Goal: Transaction & Acquisition: Purchase product/service

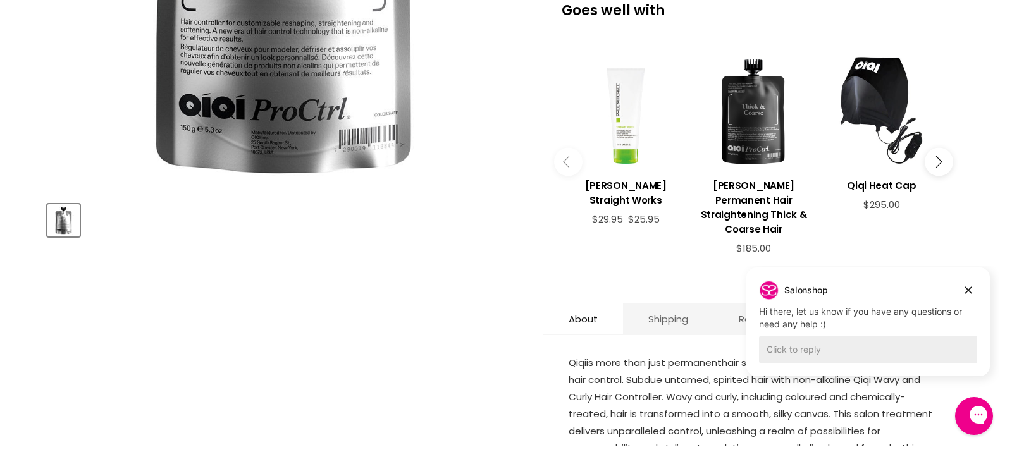
scroll to position [438, 0]
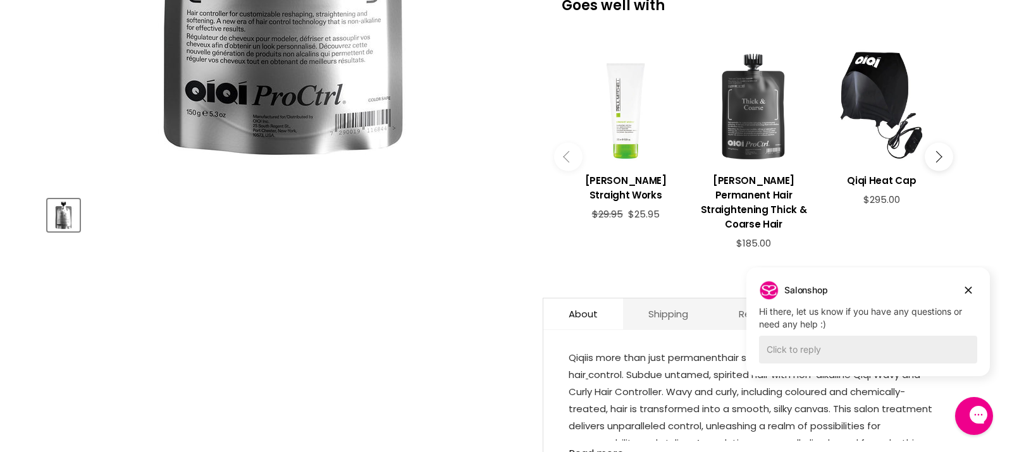
click at [749, 132] on div "Main content" at bounding box center [753, 106] width 115 height 115
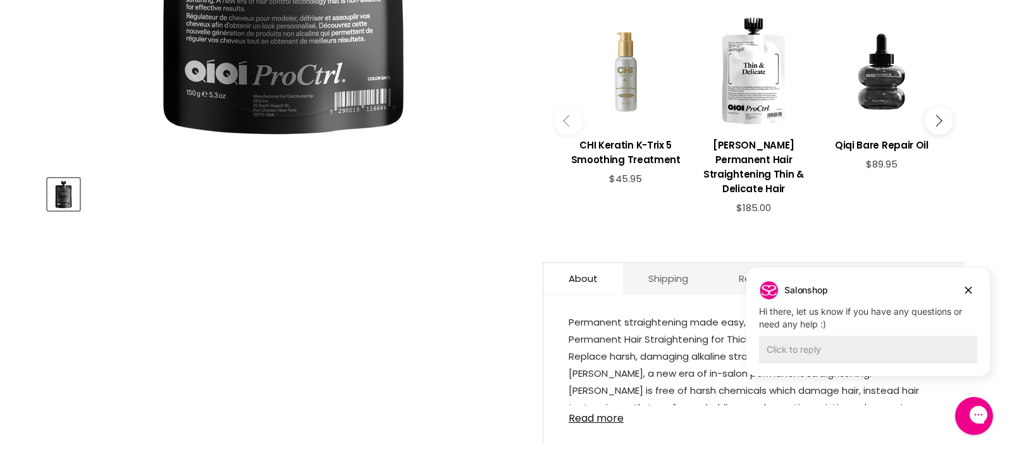
scroll to position [464, 0]
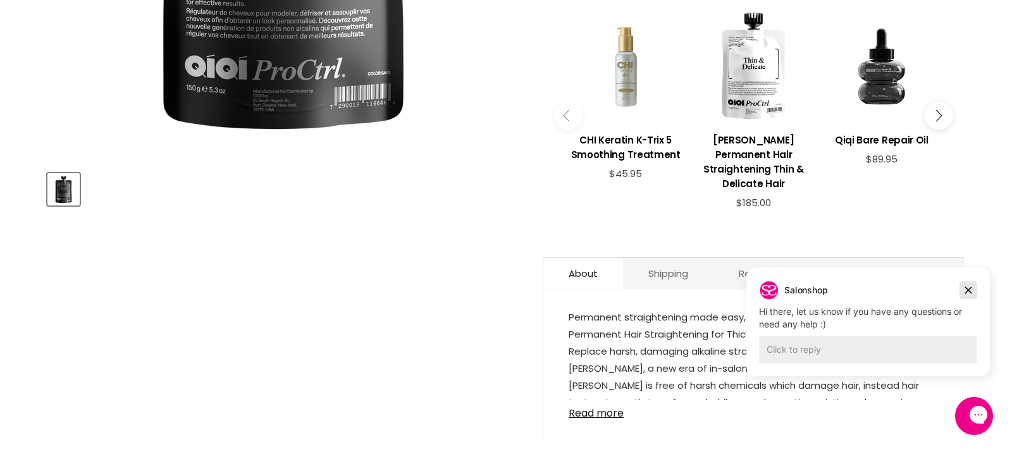
click at [970, 291] on icon "Dismiss campaign" at bounding box center [969, 290] width 7 height 7
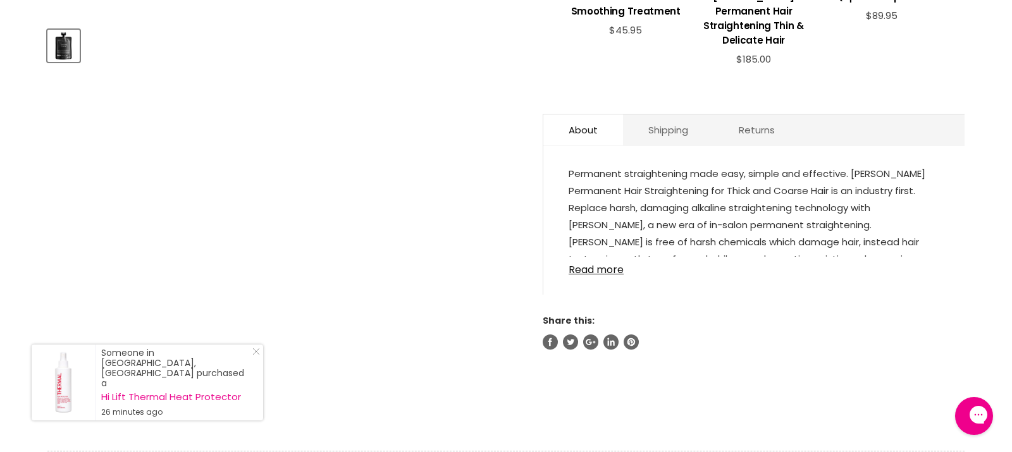
scroll to position [622, 0]
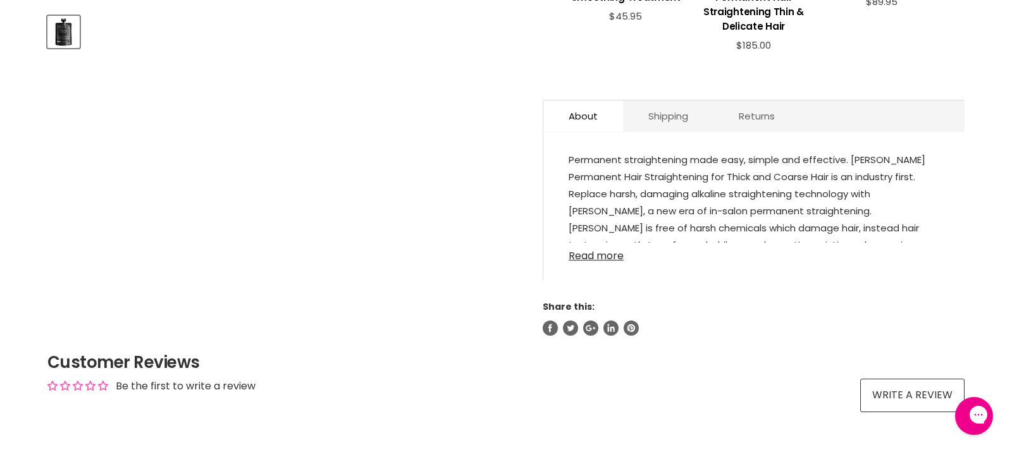
click at [598, 243] on link "Read more" at bounding box center [754, 252] width 371 height 19
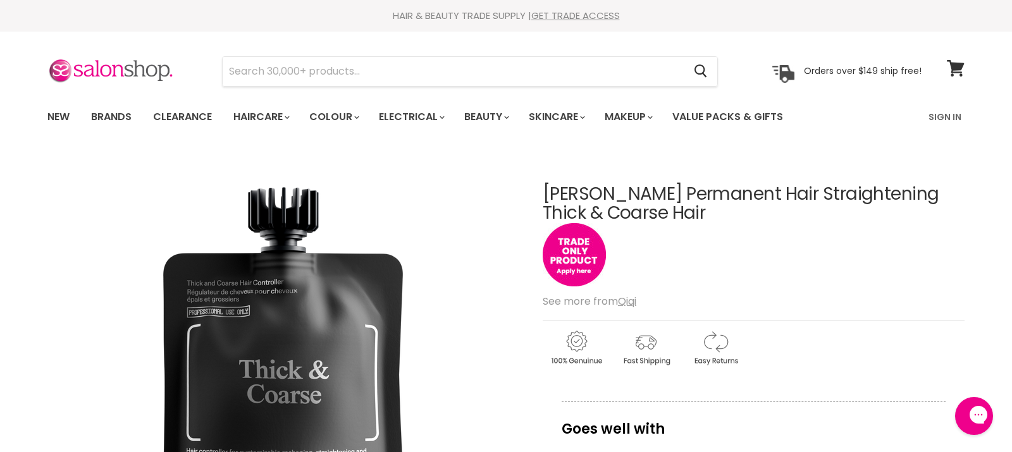
scroll to position [0, 0]
drag, startPoint x: 541, startPoint y: 192, endPoint x: 671, endPoint y: 212, distance: 131.2
copy h1 "[PERSON_NAME] Permanent Hair Straightening Thick & Coarse Hair"
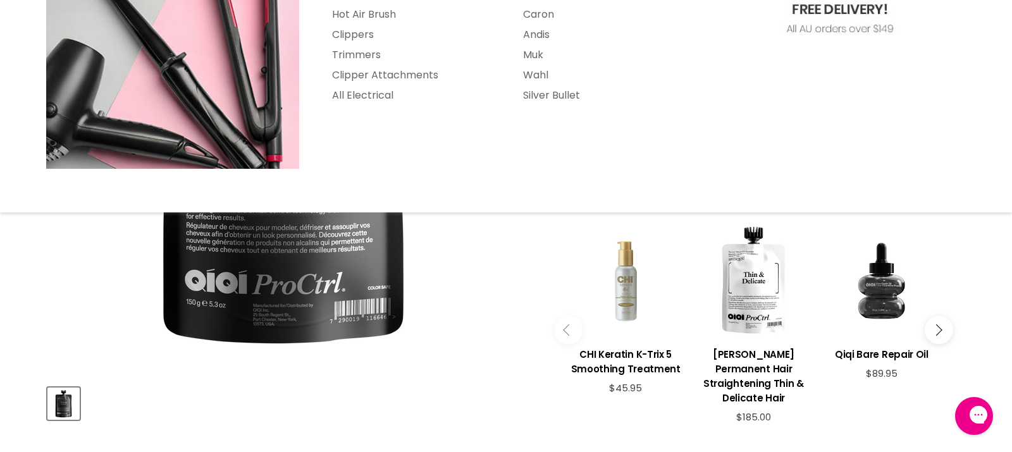
scroll to position [306, 0]
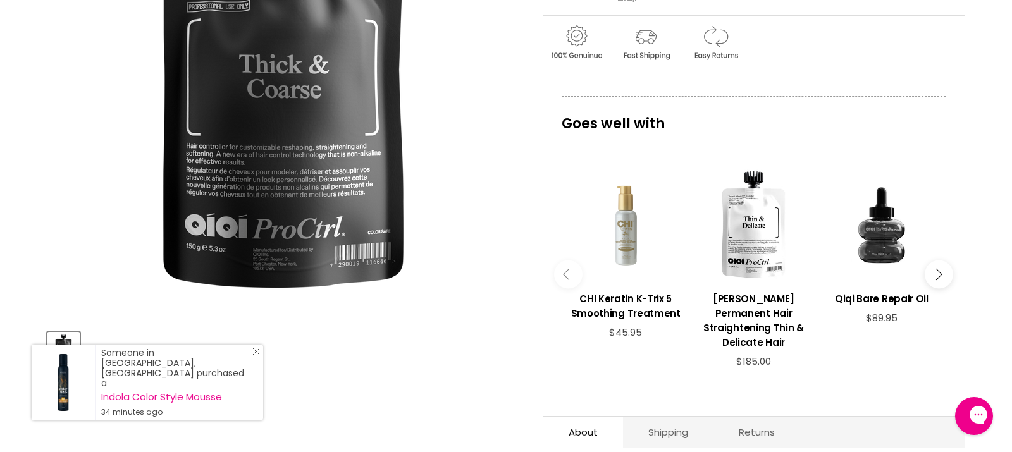
click at [254, 356] on icon "Close Icon" at bounding box center [256, 352] width 8 height 8
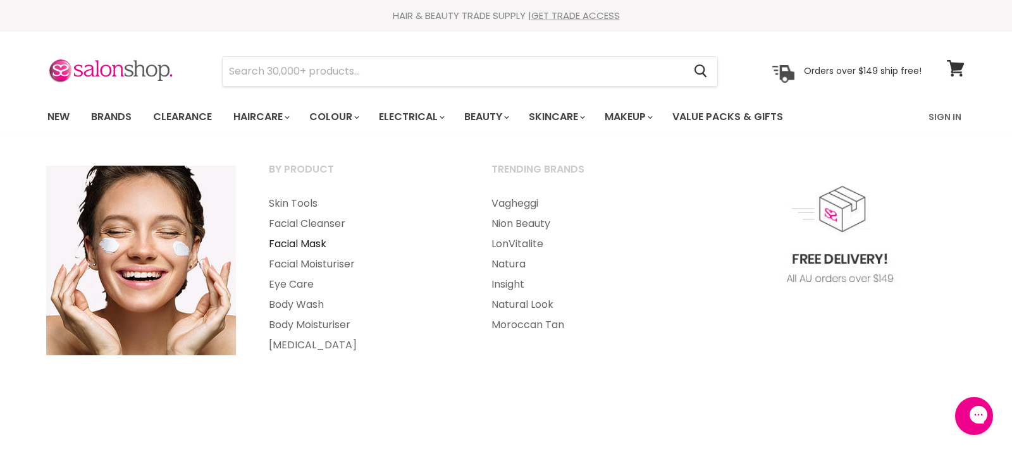
scroll to position [1, 0]
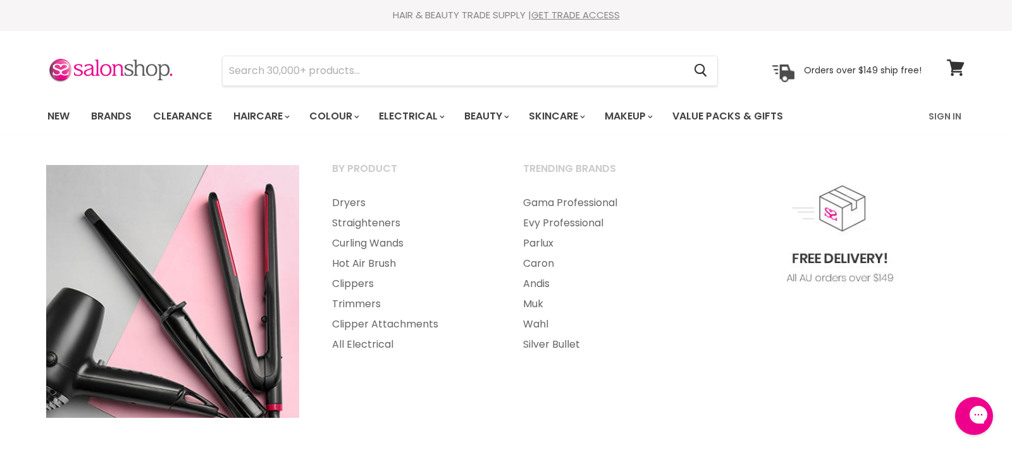
click at [881, 277] on img "Main menu" at bounding box center [839, 291] width 253 height 253
click at [948, 116] on link "Sign In" at bounding box center [945, 116] width 48 height 27
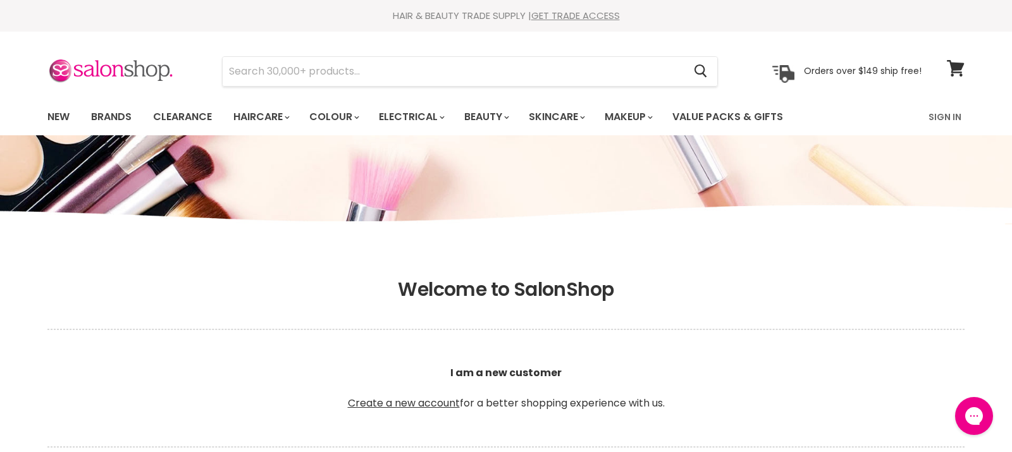
scroll to position [139, 0]
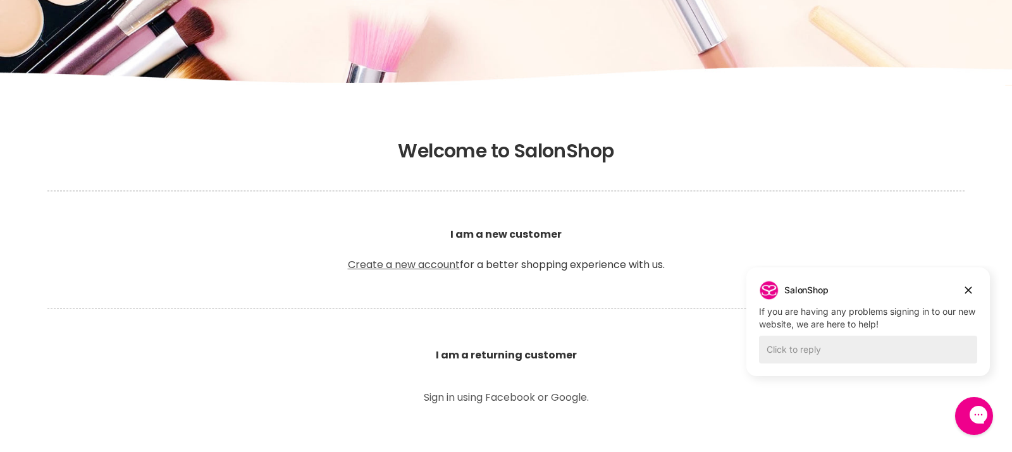
click at [417, 263] on link "Create a new account" at bounding box center [404, 265] width 112 height 15
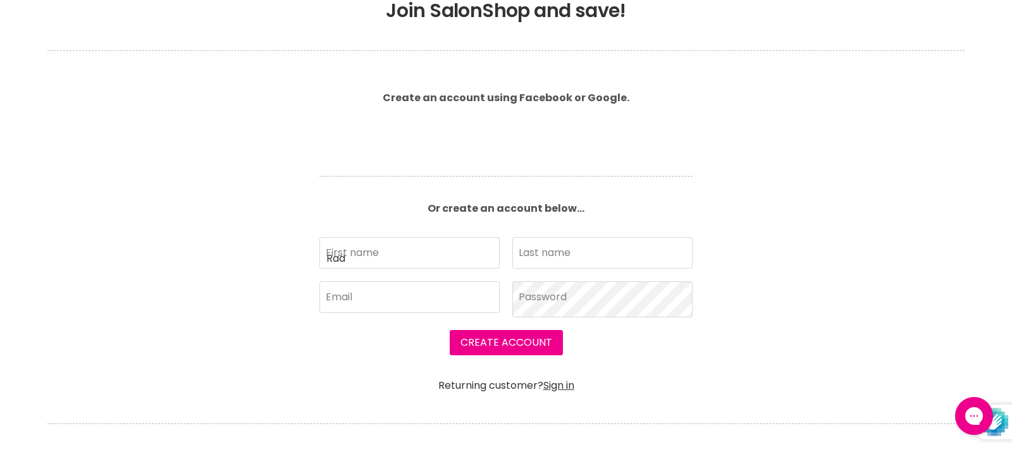
type input "Rad"
type input "Sol"
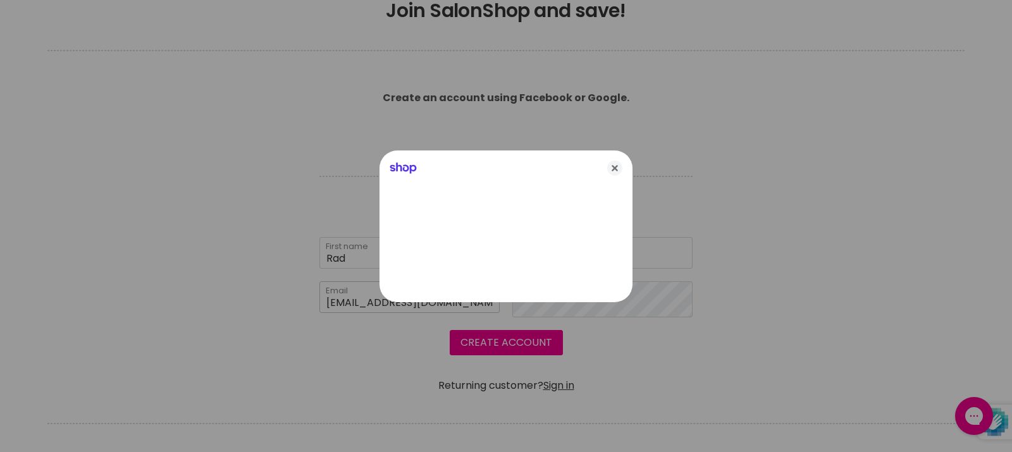
type input "solaja32@gmail.com"
